Goal: Task Accomplishment & Management: Manage account settings

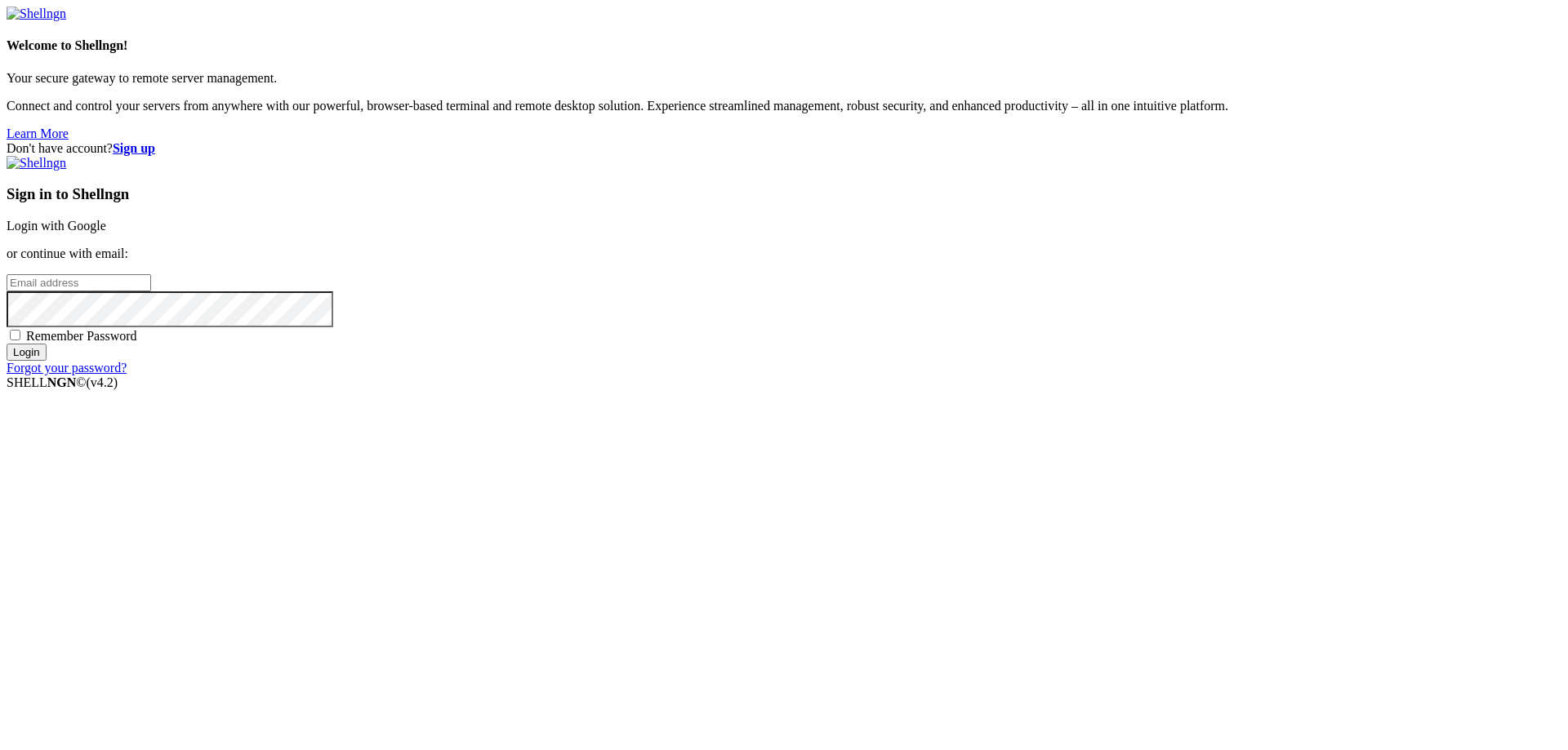
click at [151, 292] on input "email" at bounding box center [79, 283] width 145 height 18
type input "[EMAIL_ADDRESS][DOMAIN_NAME]"
click at [47, 361] on input "Login" at bounding box center [26, 352] width 40 height 18
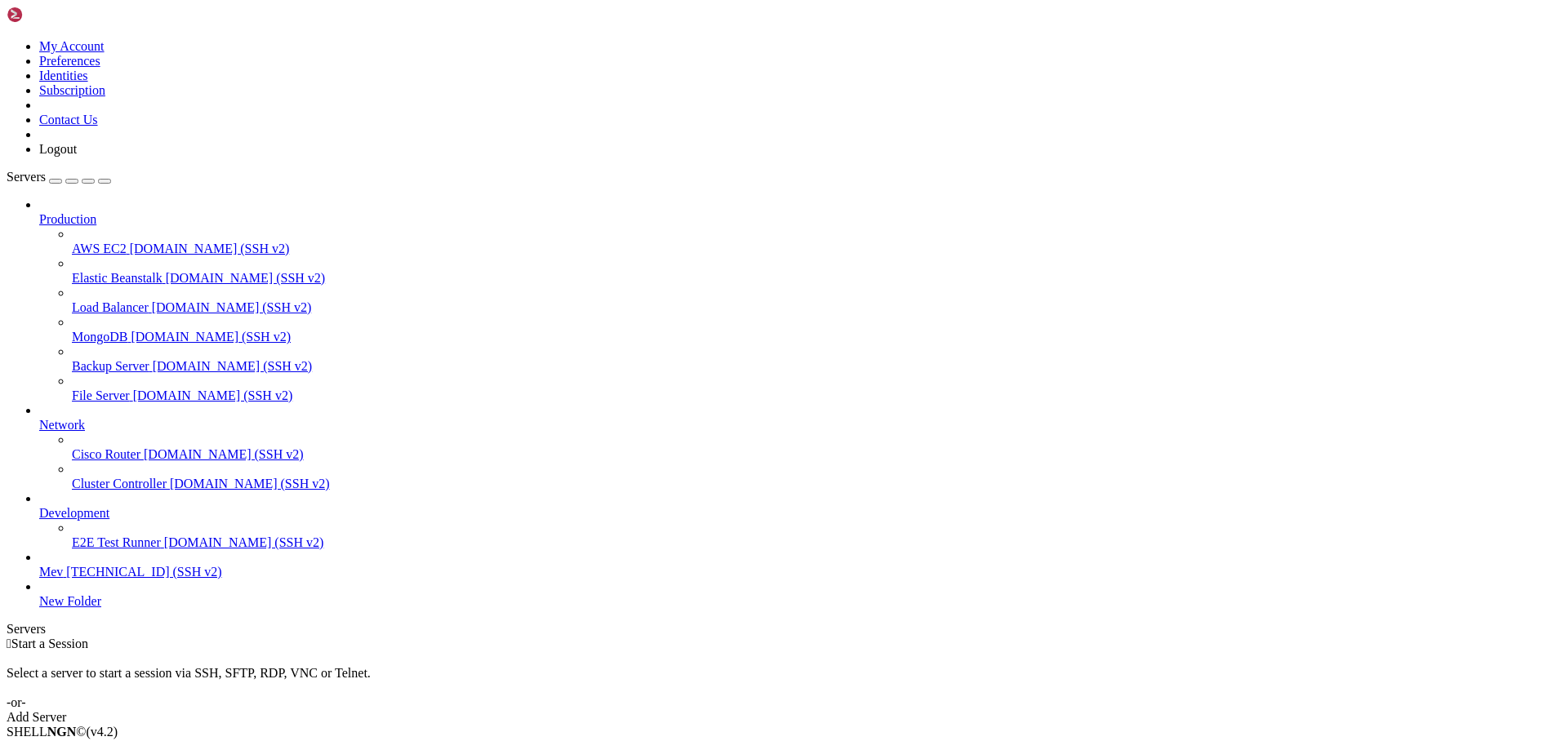
click at [55, 181] on div "button" at bounding box center [55, 181] width 0 height 0
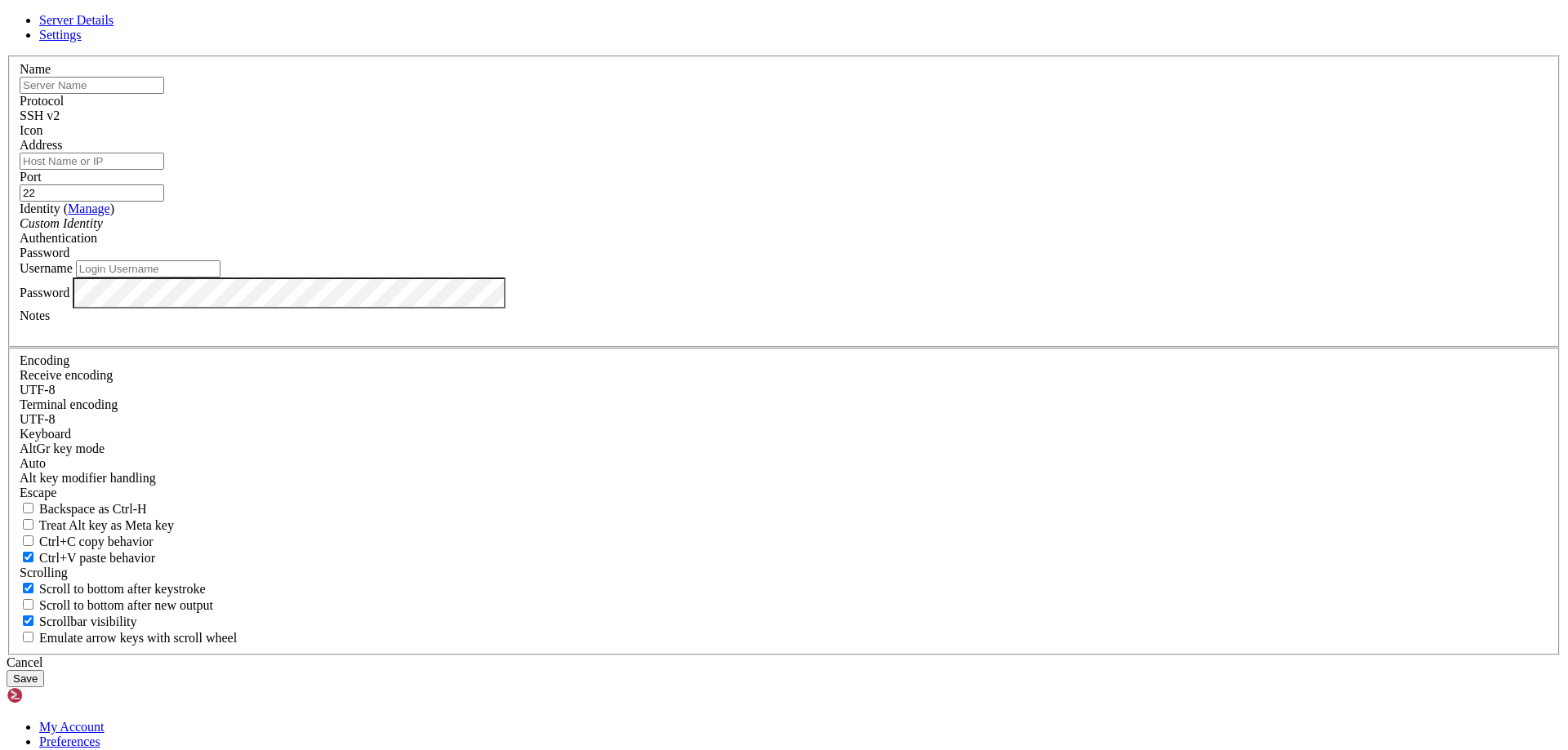
click at [164, 93] on input "text" at bounding box center [91, 86] width 145 height 18
click at [164, 170] on input "Address" at bounding box center [91, 161] width 145 height 18
type input "[TECHNICAL_ID]"
click at [221, 277] on input "Username" at bounding box center [148, 269] width 145 height 18
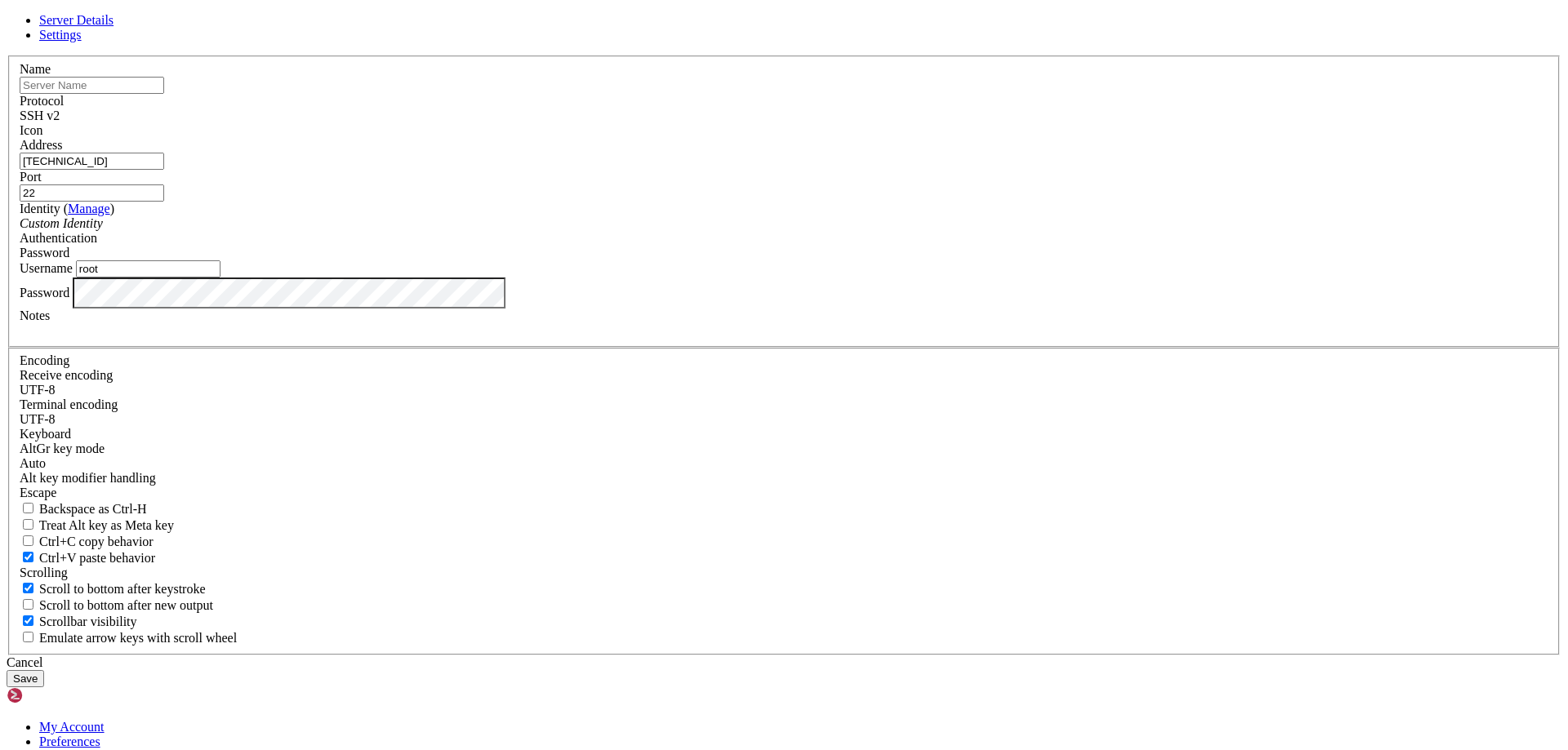
type input "root"
click at [44, 670] on button "Save" at bounding box center [25, 679] width 38 height 18
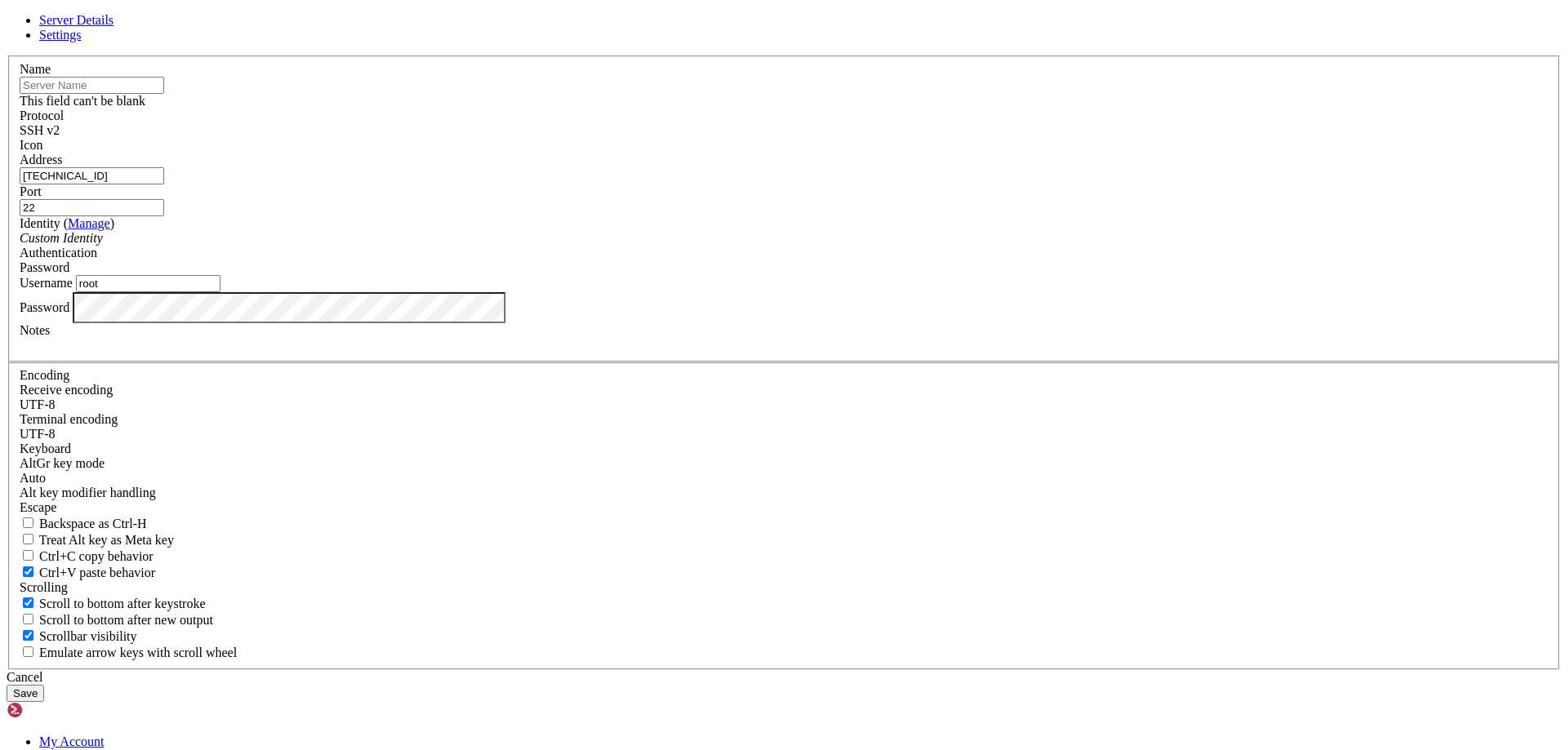
click at [164, 93] on input "text" at bounding box center [91, 86] width 145 height 18
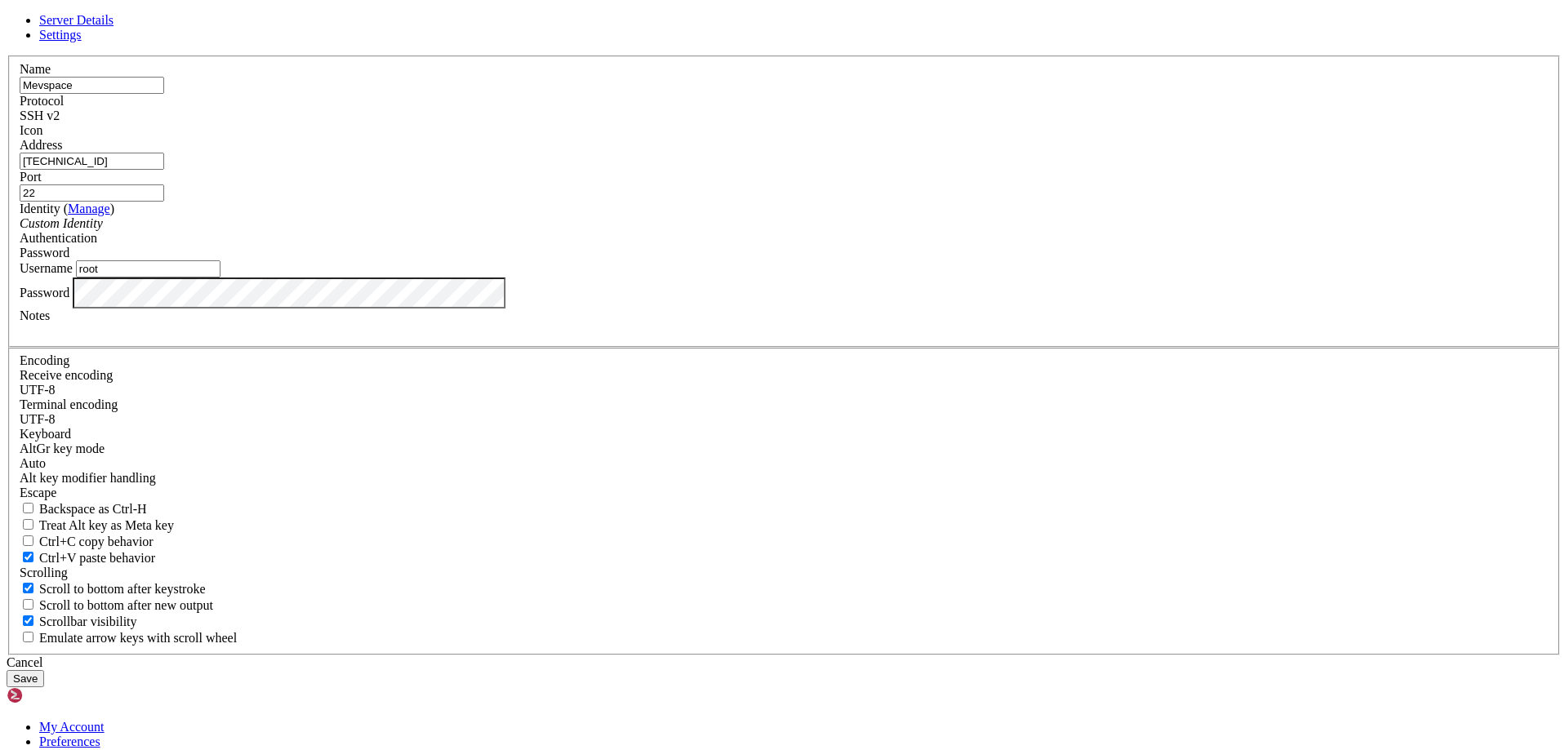
type input "Mevspace"
click at [44, 670] on button "Save" at bounding box center [25, 679] width 38 height 18
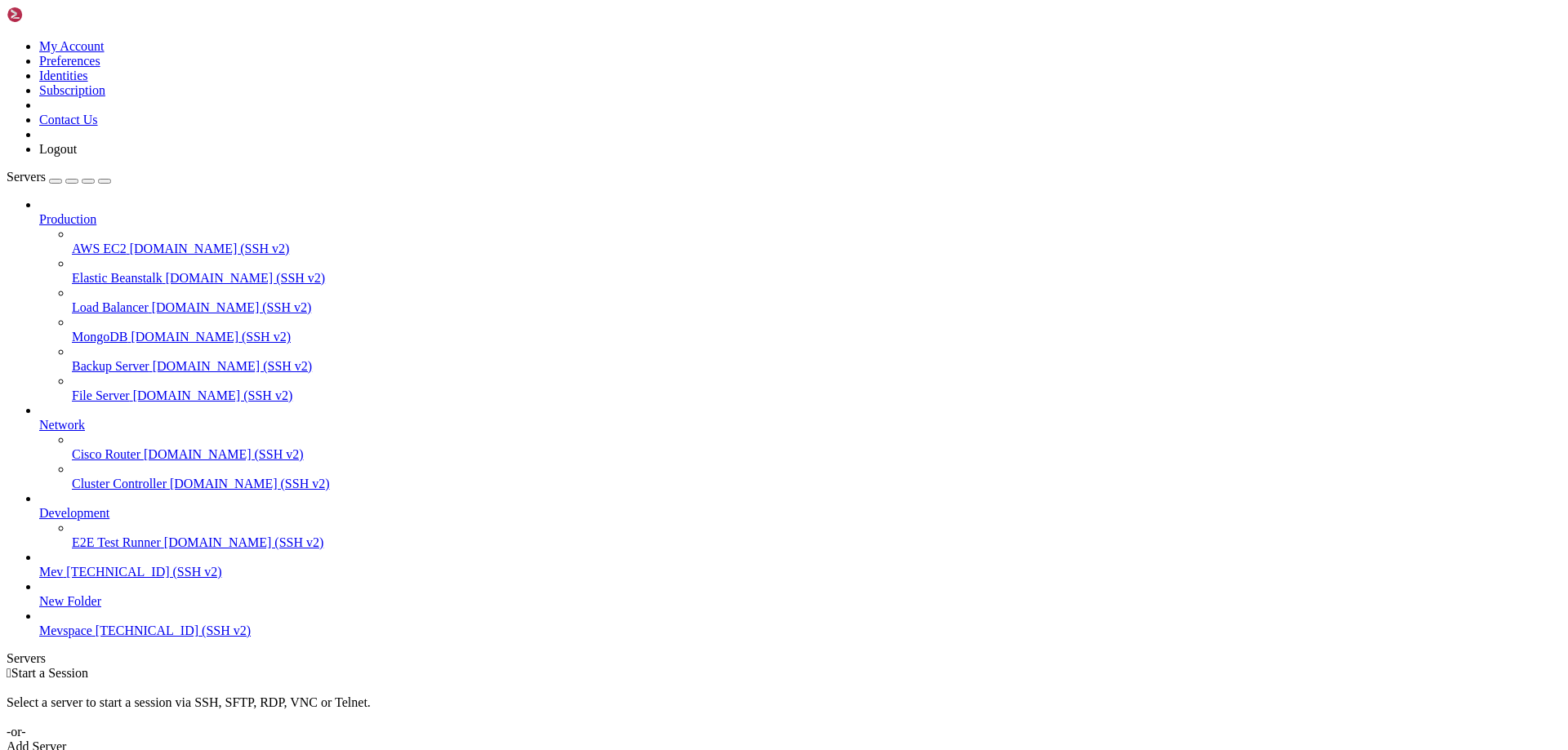
click at [74, 637] on span "Mevspace" at bounding box center [65, 630] width 54 height 14
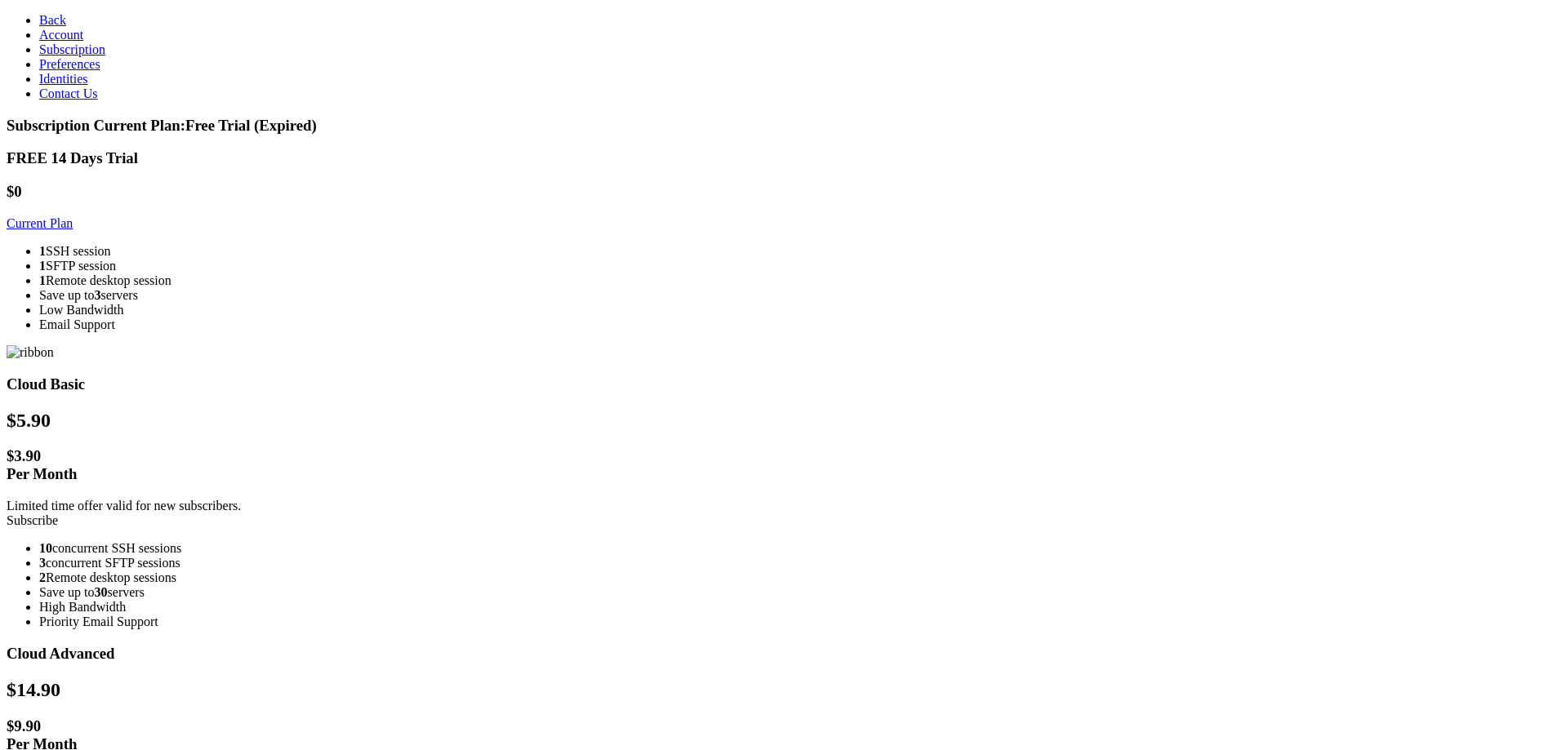
click at [451, 288] on li "1 Remote desktop session" at bounding box center [800, 280] width 1522 height 15
click at [73, 228] on link "Current Plan" at bounding box center [40, 223] width 66 height 14
click at [373, 333] on div "1 SSH session 1 SFTP session 1 Remote desktop session Save up to 3 servers Low …" at bounding box center [784, 288] width 1555 height 89
click at [411, 333] on li "Email Support" at bounding box center [800, 324] width 1522 height 15
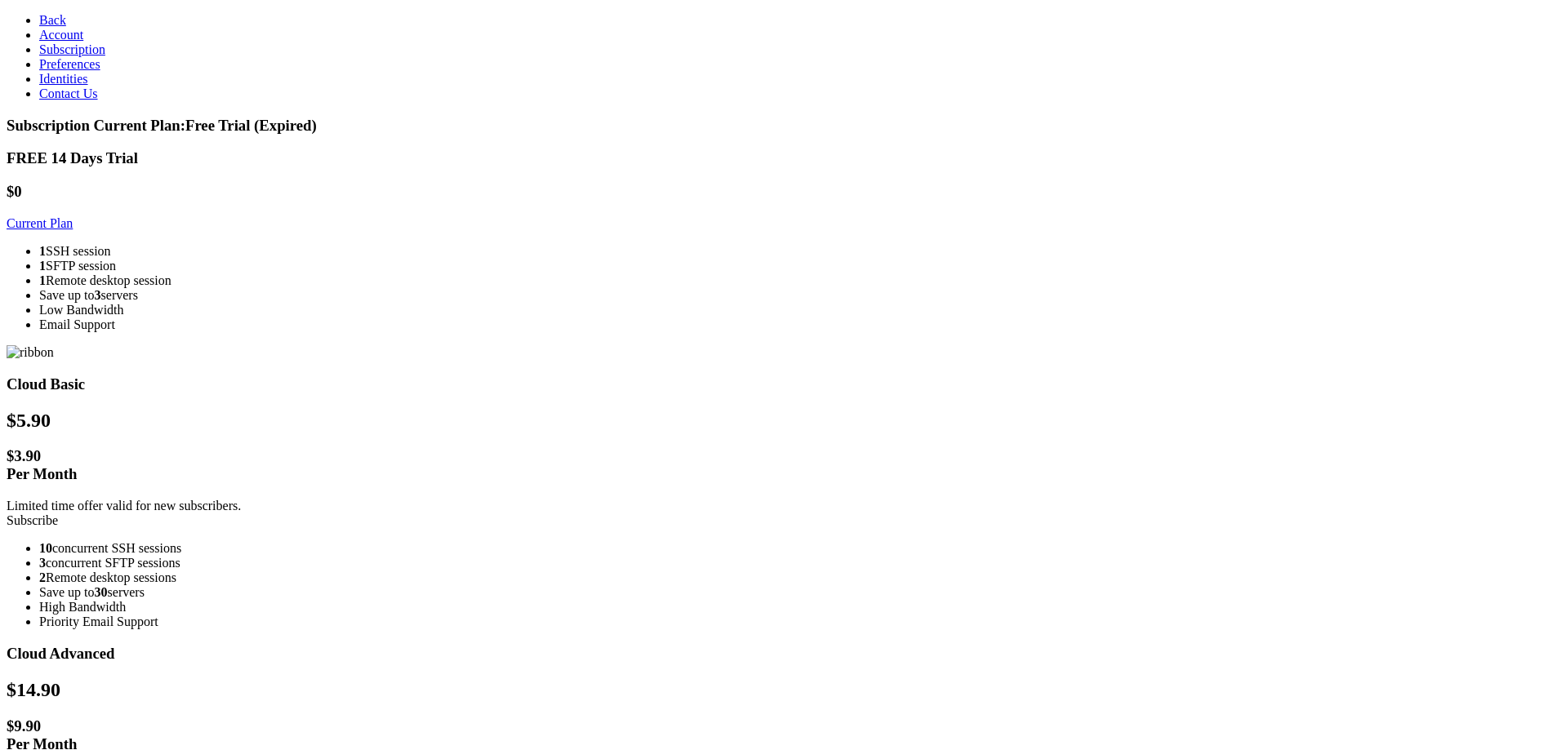
click at [67, 86] on span "Identities" at bounding box center [63, 79] width 49 height 14
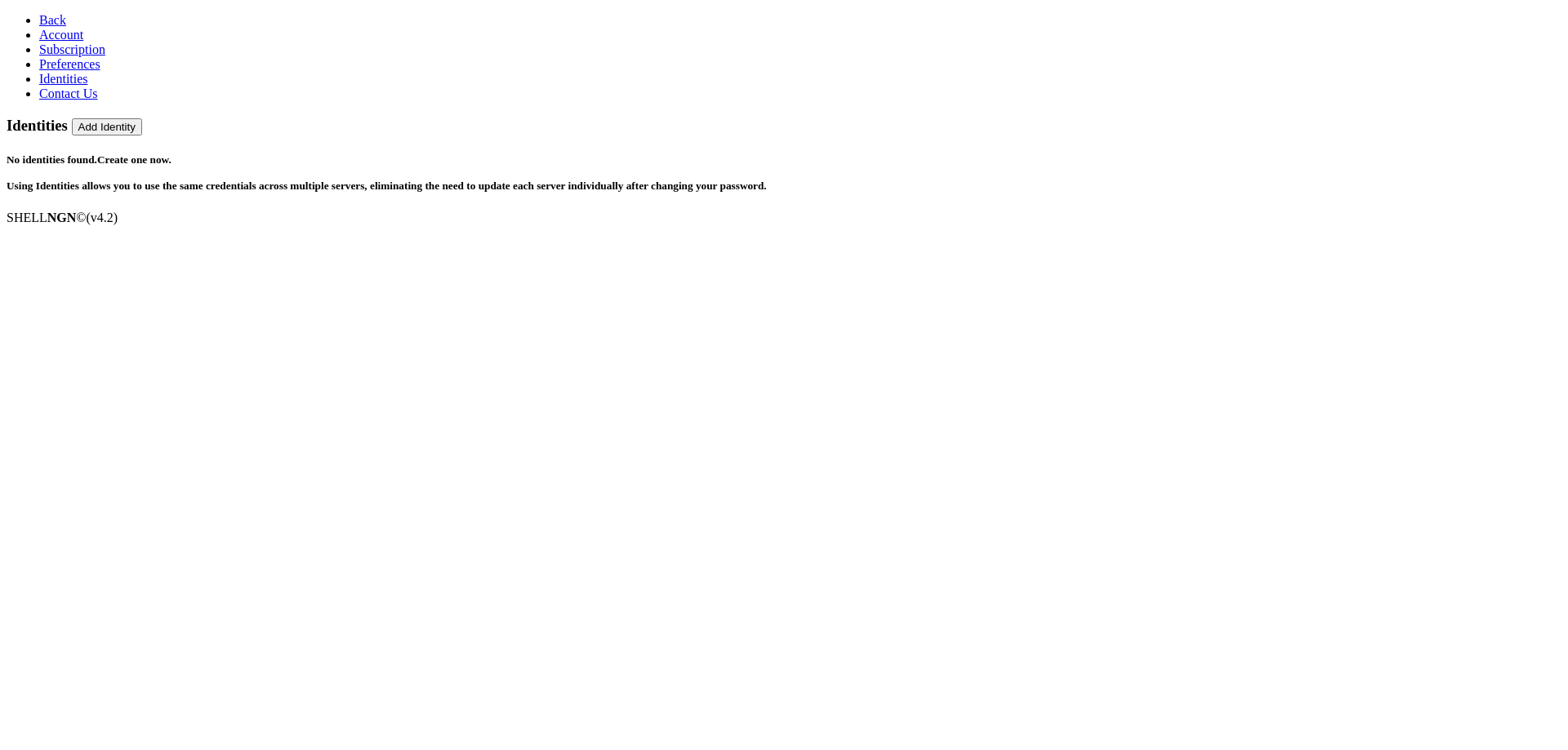
click at [55, 42] on span "Account" at bounding box center [60, 35] width 44 height 14
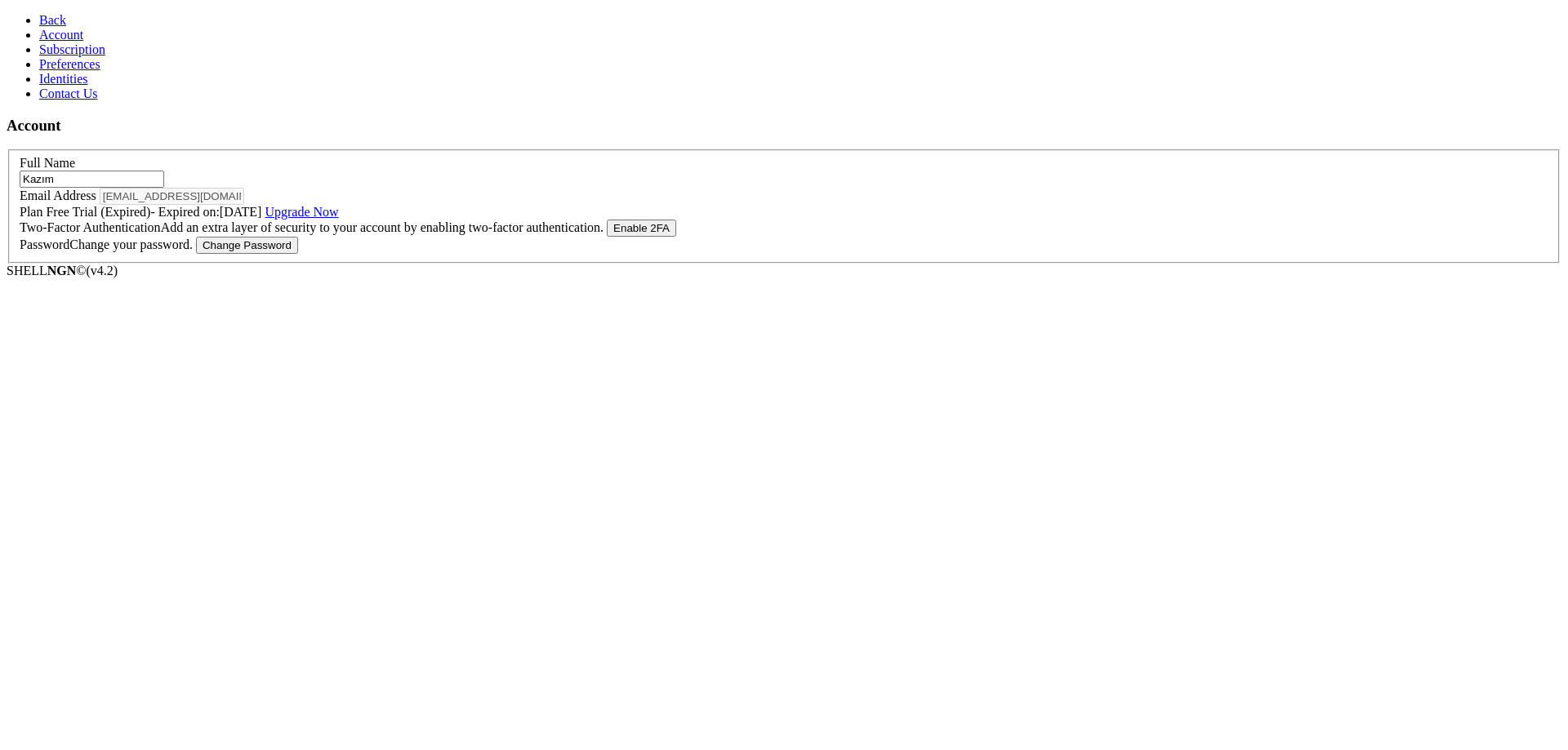
click at [64, 56] on span "Subscription" at bounding box center [72, 50] width 66 height 14
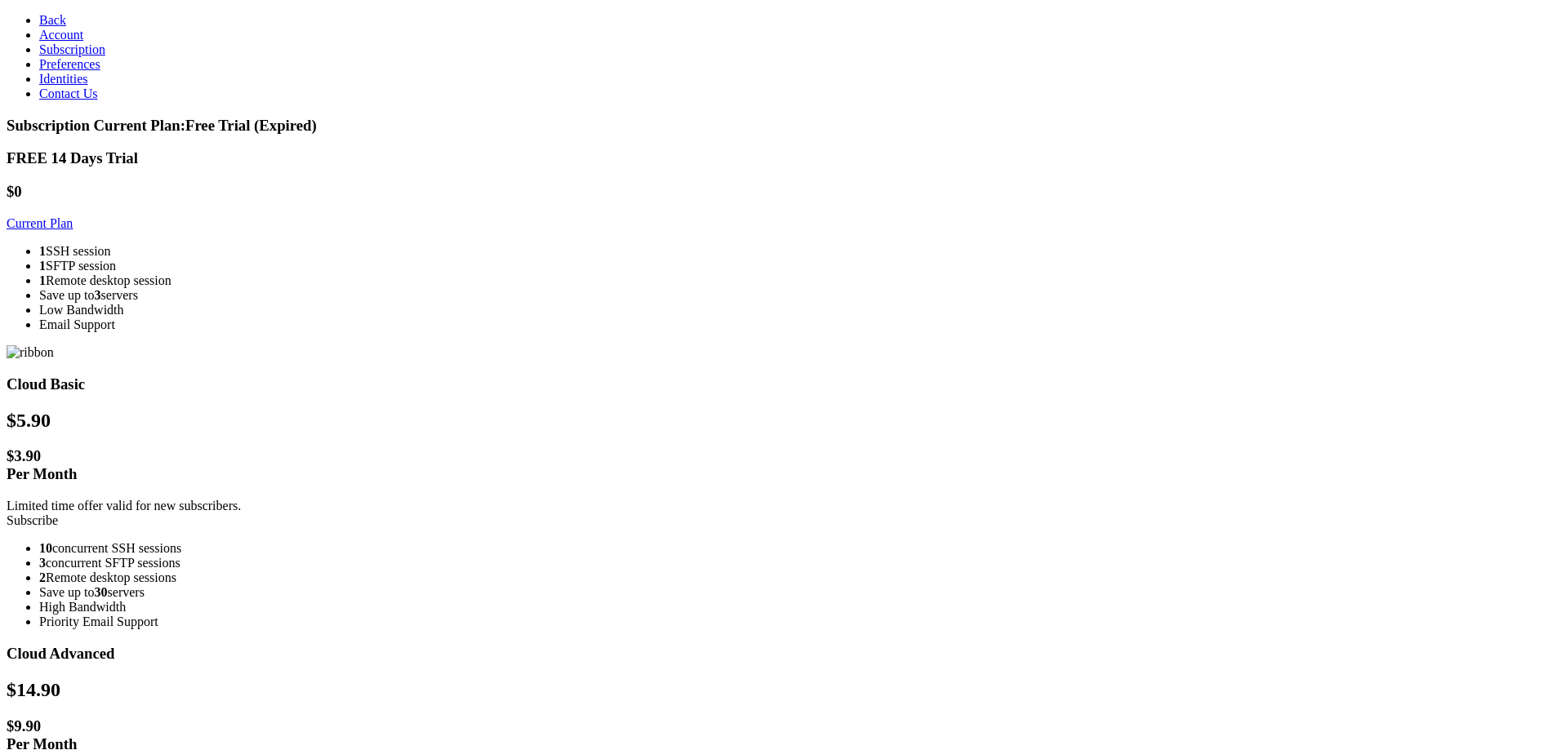
click at [66, 71] on span "Preferences" at bounding box center [69, 64] width 61 height 14
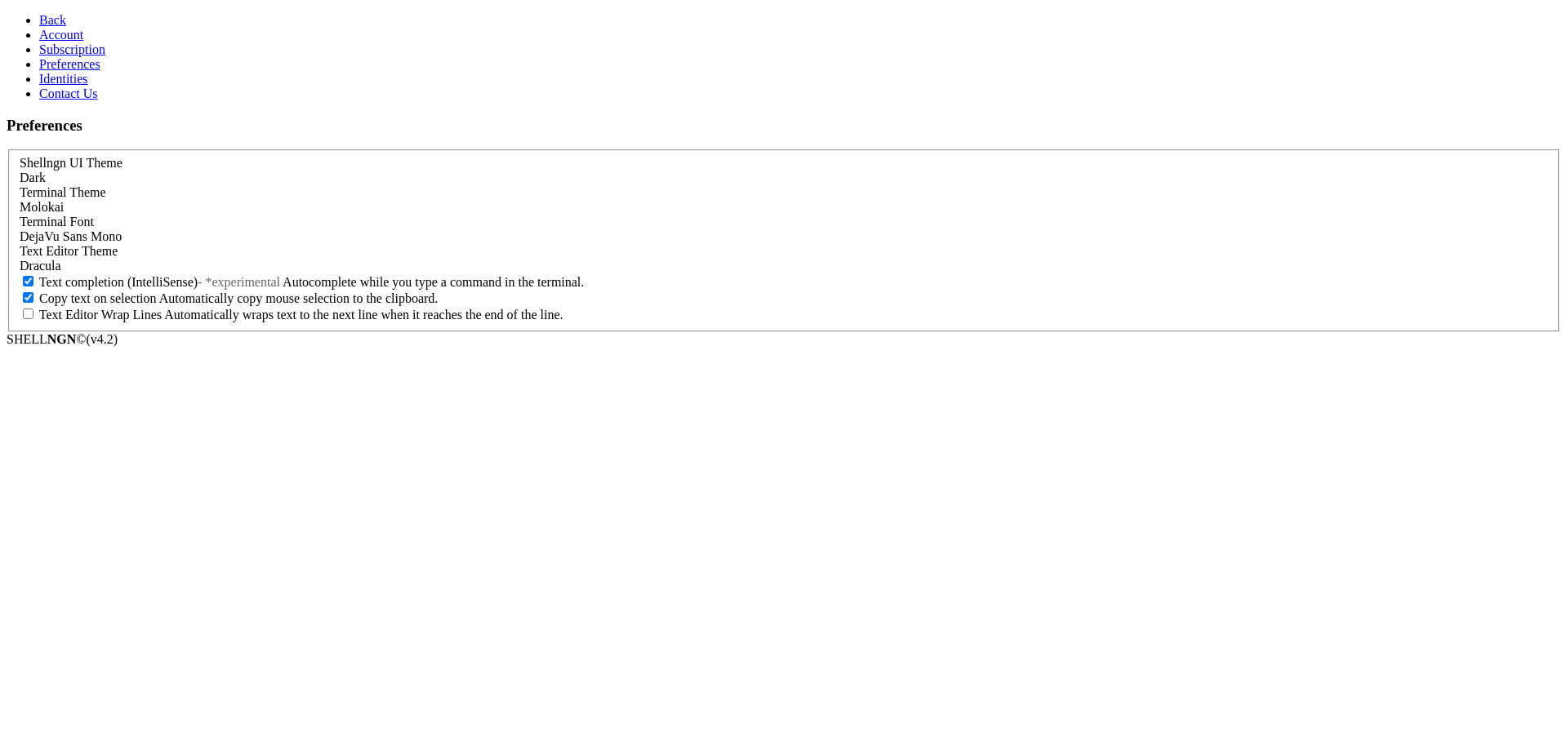
click at [52, 100] on link "Contact Us" at bounding box center [68, 93] width 58 height 14
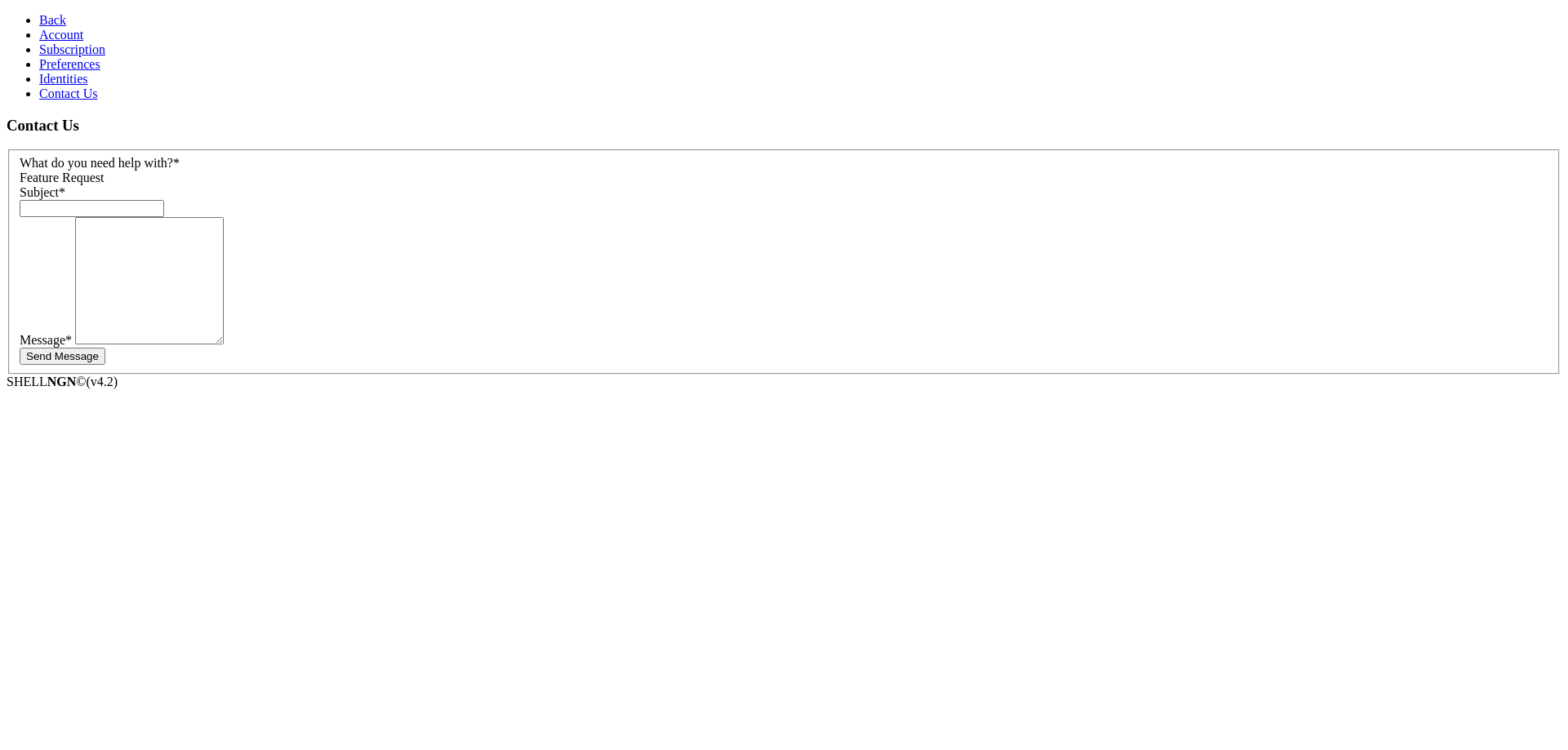
click at [39, 15] on icon at bounding box center [39, 19] width 0 height 14
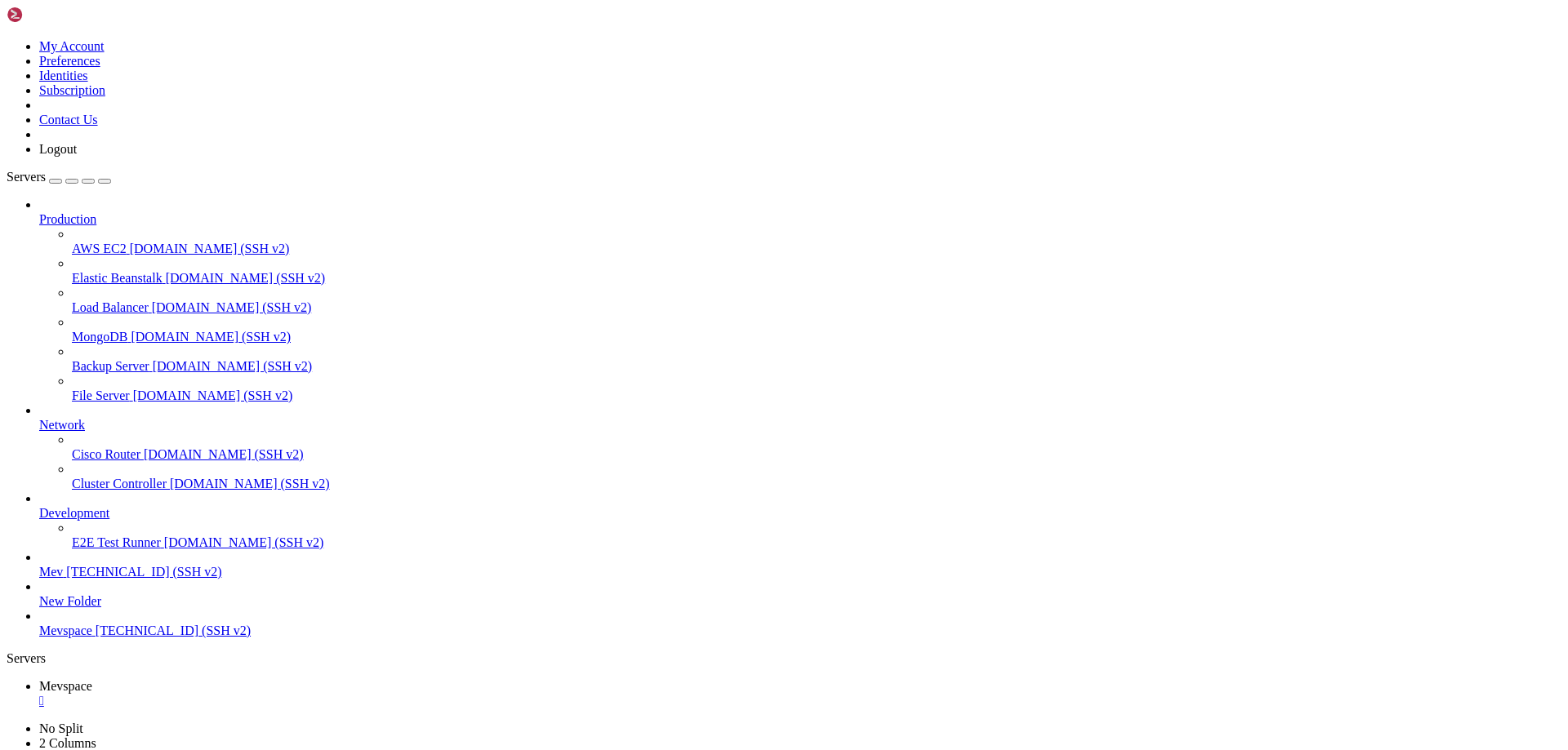
click at [90, 579] on span "[TECHNICAL_ID] (SSH v2)" at bounding box center [143, 572] width 155 height 14
drag, startPoint x: 762, startPoint y: 220, endPoint x: 1029, endPoint y: 219, distance: 267.0
drag, startPoint x: 918, startPoint y: 224, endPoint x: 867, endPoint y: 229, distance: 51.2
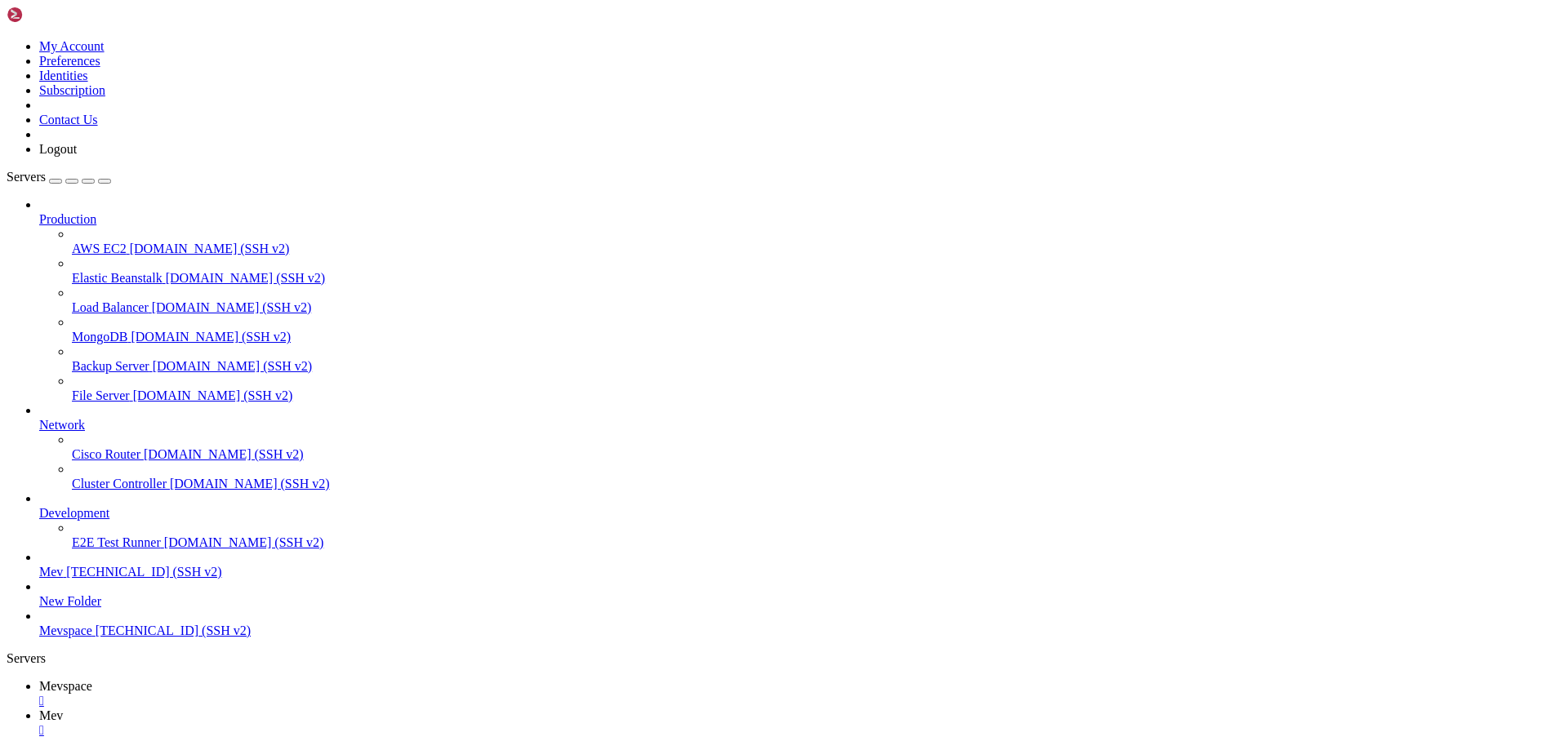
drag, startPoint x: 772, startPoint y: 307, endPoint x: 1015, endPoint y: 328, distance: 243.9
drag, startPoint x: 1049, startPoint y: 327, endPoint x: 730, endPoint y: 302, distance: 320.0
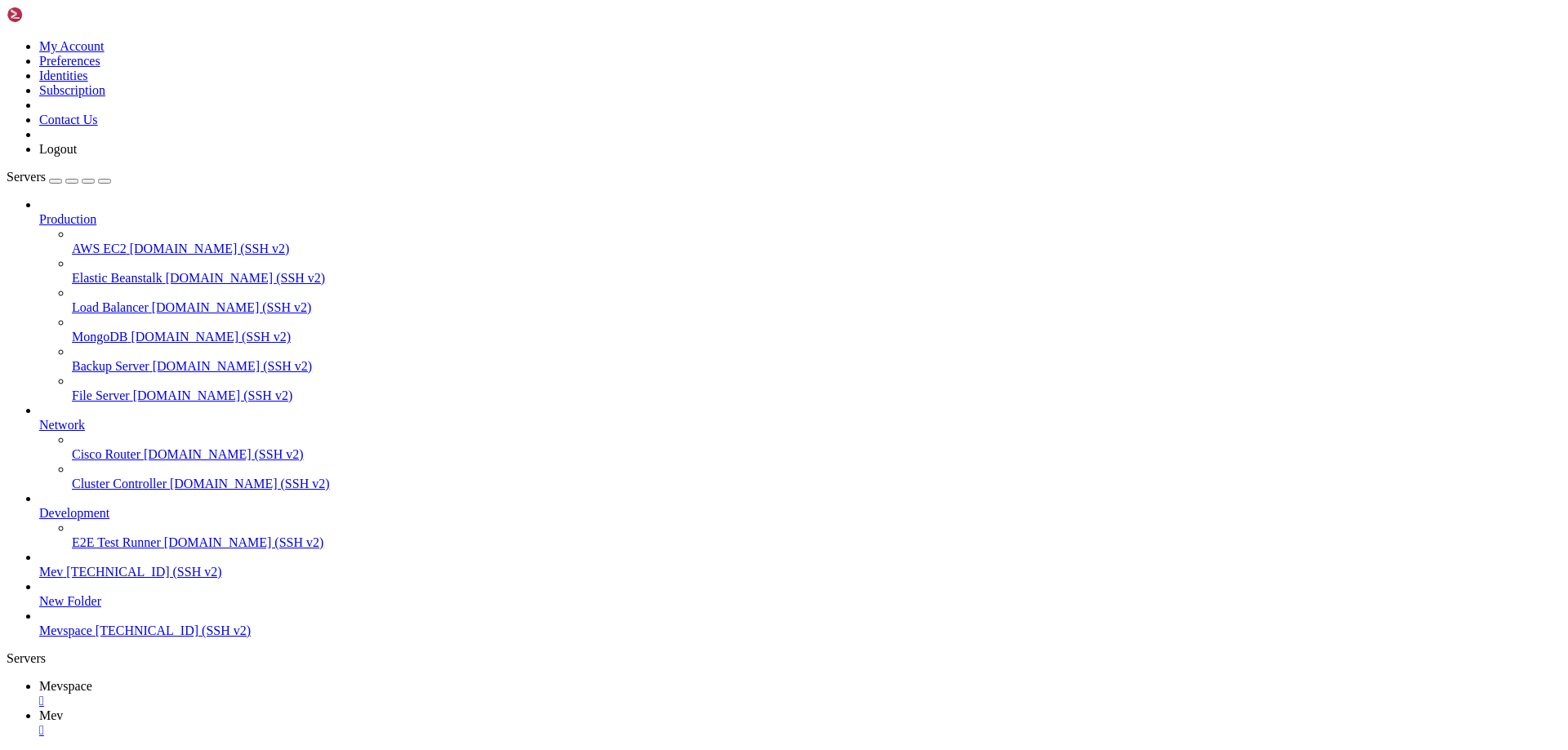
click at [90, 637] on span "Mevspace" at bounding box center [65, 630] width 54 height 14
click at [39, 565] on icon at bounding box center [39, 565] width 0 height 0
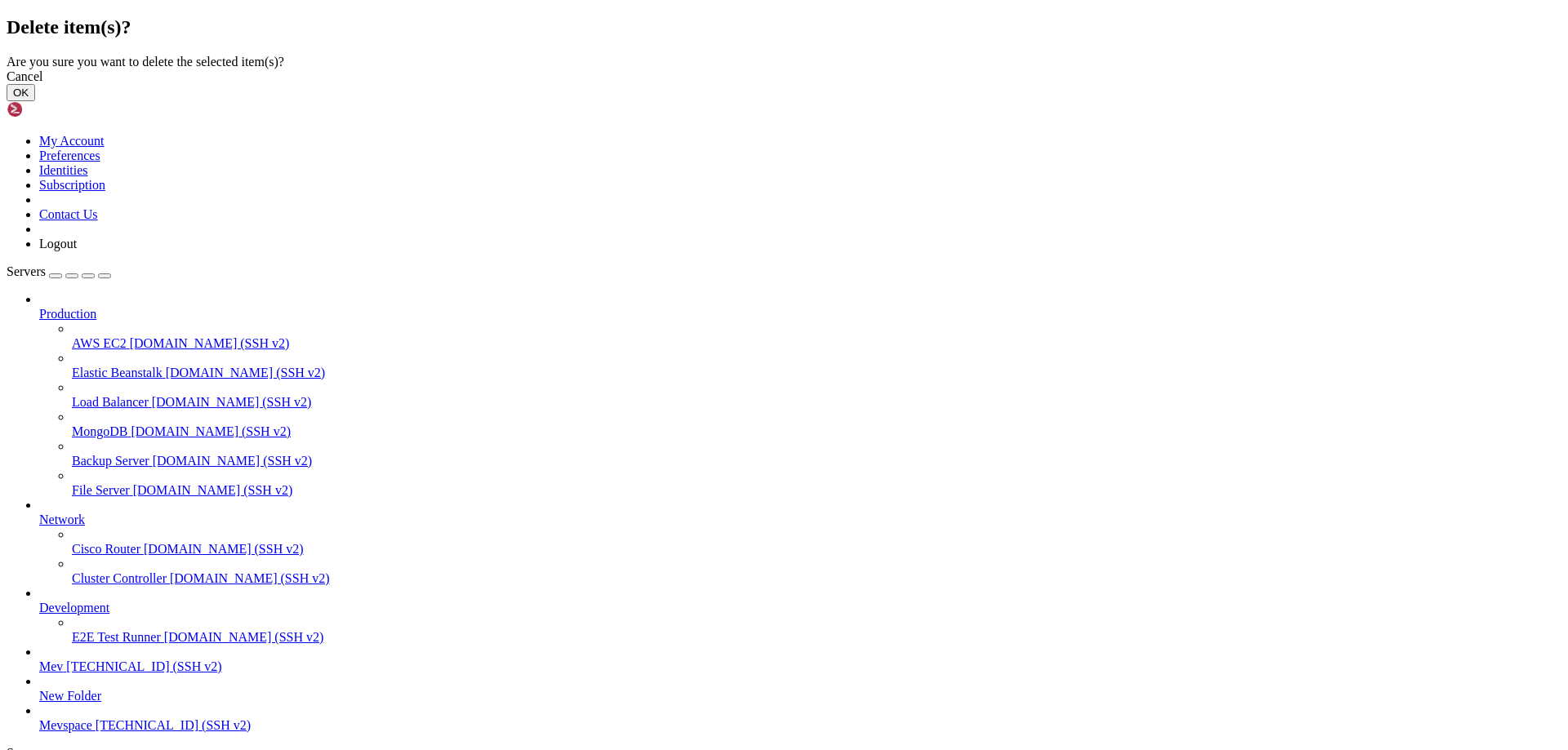
click at [35, 101] on button "OK" at bounding box center [20, 92] width 28 height 18
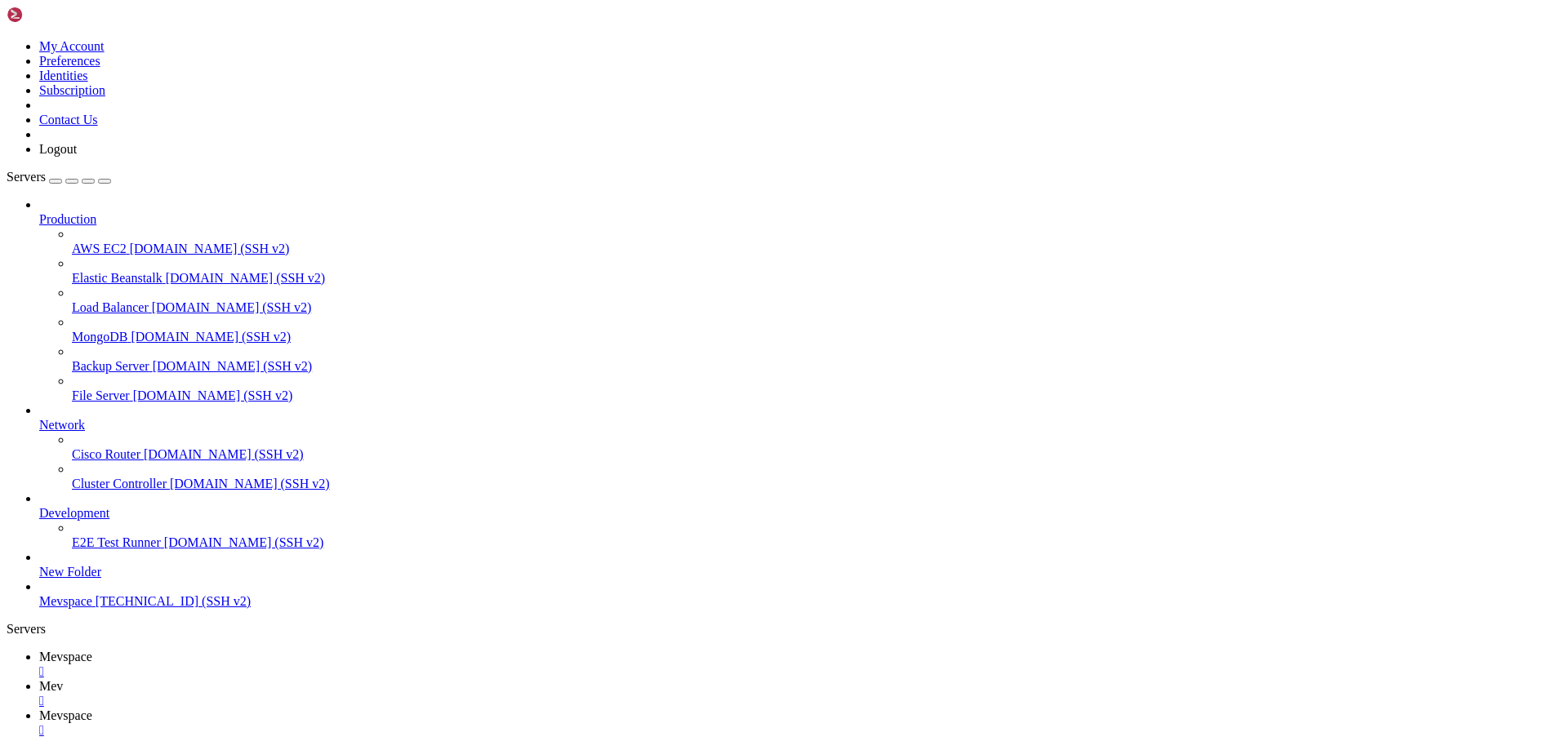
click at [82, 608] on span "Mevspace" at bounding box center [65, 601] width 54 height 14
click at [83, 608] on span "Mevspace" at bounding box center [65, 601] width 54 height 14
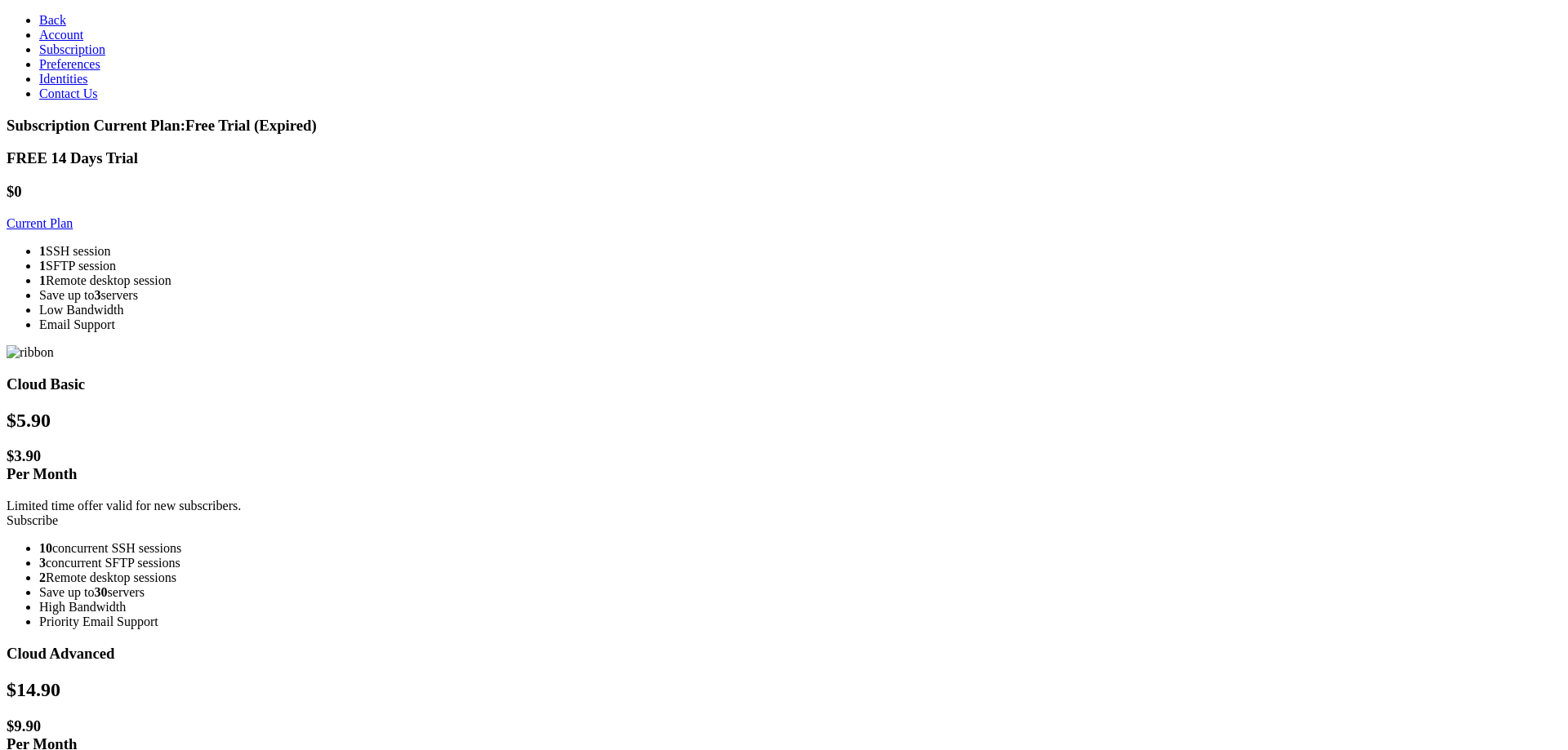
click at [58, 514] on link "Subscribe" at bounding box center [32, 520] width 52 height 14
